Goal: Information Seeking & Learning: Learn about a topic

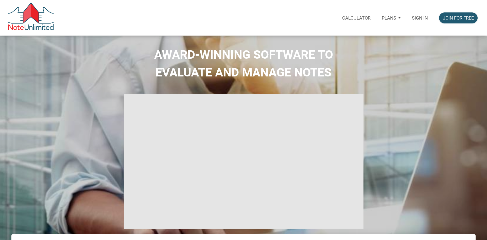
select select
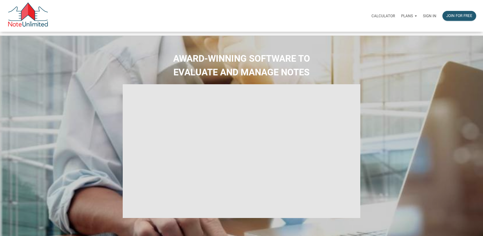
type input "Introduction to new features"
select select
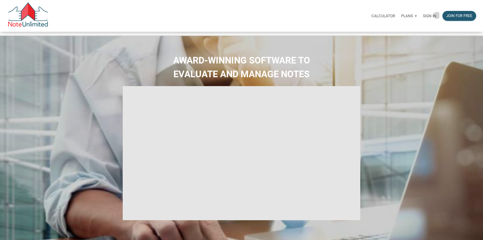
click at [423, 16] on p "Sign in" at bounding box center [429, 16] width 13 height 5
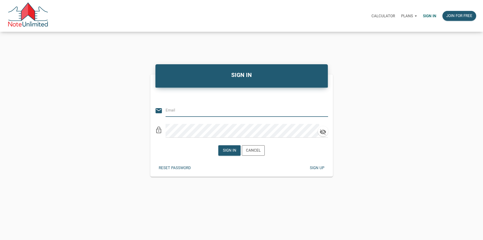
type input "JOHN@PEAKHOMESINC.COM"
drag, startPoint x: 224, startPoint y: 161, endPoint x: 224, endPoint y: 157, distance: 4.1
click at [224, 157] on div "Sign in Cancel" at bounding box center [241, 150] width 46 height 13
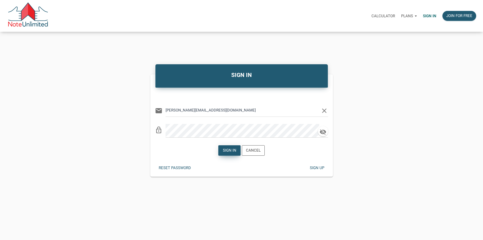
click at [223, 152] on div "Sign in" at bounding box center [229, 150] width 13 height 6
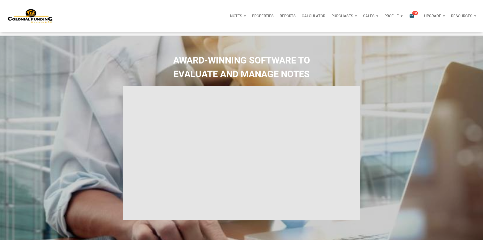
type input "Introduction to new features"
select select
click at [230, 18] on p "Notes" at bounding box center [236, 16] width 12 height 5
click at [409, 16] on icon "email" at bounding box center [412, 16] width 6 height 6
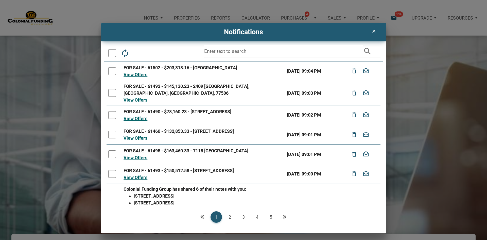
click at [232, 72] on div "View Offers" at bounding box center [204, 74] width 160 height 7
click at [132, 74] on link "View Offers" at bounding box center [136, 74] width 24 height 5
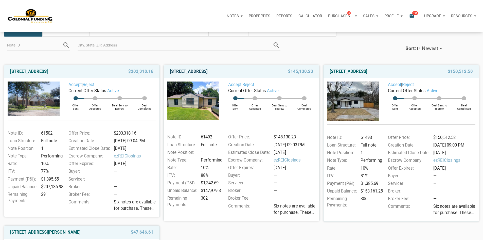
scroll to position [51, 0]
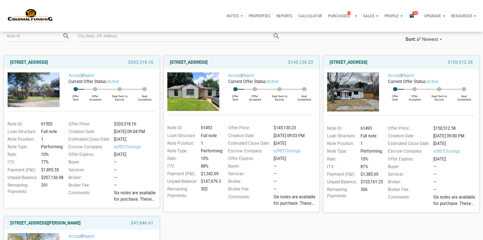
click at [190, 64] on link "2409 Morningside, Pasadena, TX, 77506" at bounding box center [189, 62] width 38 height 6
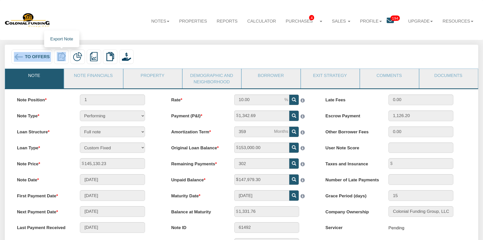
click at [62, 58] on img at bounding box center [61, 56] width 9 height 9
click at [19, 58] on img at bounding box center [19, 57] width 10 height 10
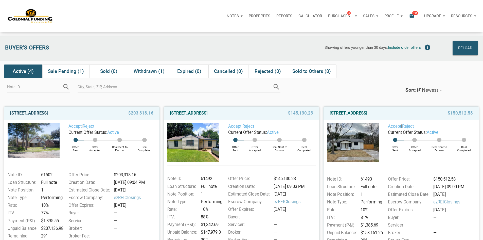
click at [48, 116] on link "2701 Huckleberry, Pasadena, TX, 77502" at bounding box center [29, 113] width 38 height 6
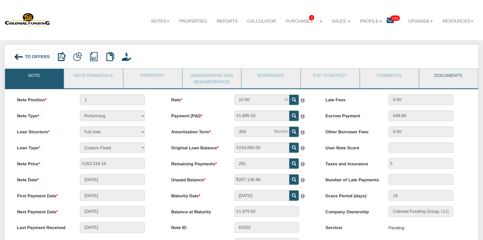
click at [441, 76] on link "Documents" at bounding box center [449, 75] width 58 height 13
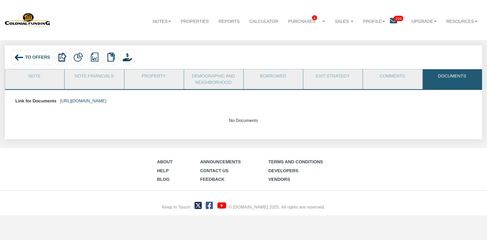
click at [106, 101] on link "https://colonialfundinggroup.sharepoint.com/:f:/s/operationsteam/Eoz70upoDtNMgv…" at bounding box center [83, 100] width 46 height 5
click at [33, 57] on span "To Offers" at bounding box center [37, 57] width 25 height 5
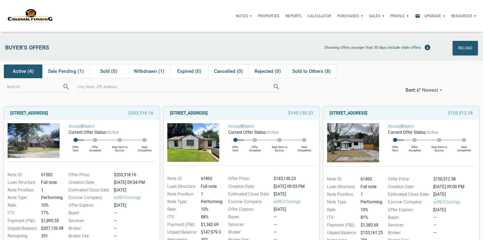
click at [201, 116] on link "[STREET_ADDRESS]" at bounding box center [189, 113] width 38 height 6
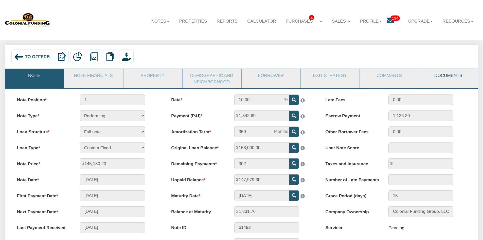
click at [443, 76] on link "Documents" at bounding box center [449, 75] width 58 height 13
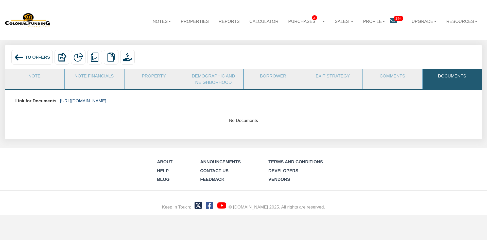
click at [106, 100] on link "https://colonialfundinggroup.sharepoint.com/:f:/s/operationsteam/EiIGfuYSSNdHmm…" at bounding box center [83, 100] width 46 height 5
